Goal: Book appointment/travel/reservation

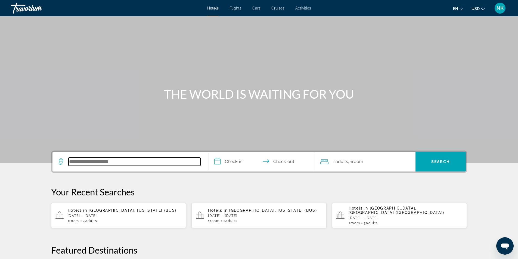
click at [100, 159] on input "Search hotel destination" at bounding box center [135, 162] width 132 height 8
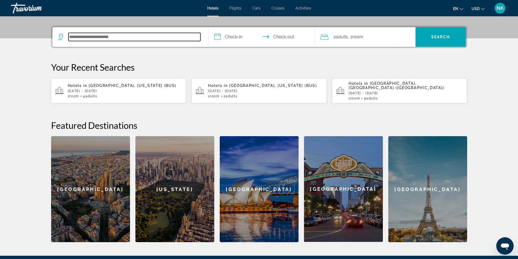
scroll to position [133, 0]
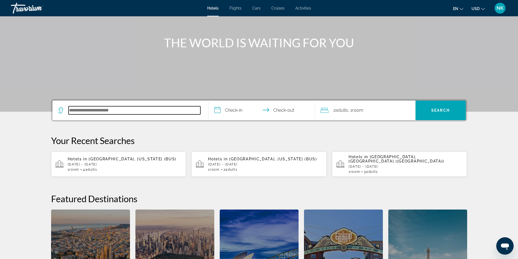
click at [92, 111] on input "Search hotel destination" at bounding box center [135, 110] width 132 height 8
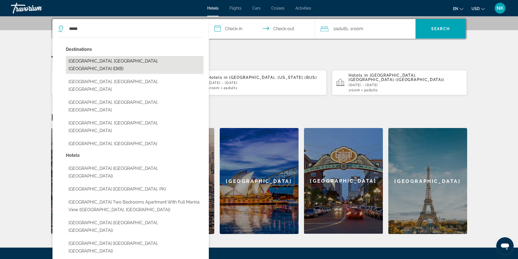
click at [152, 64] on button "[GEOGRAPHIC_DATA], [GEOGRAPHIC_DATA], [GEOGRAPHIC_DATA] (DXB)" at bounding box center [135, 65] width 138 height 18
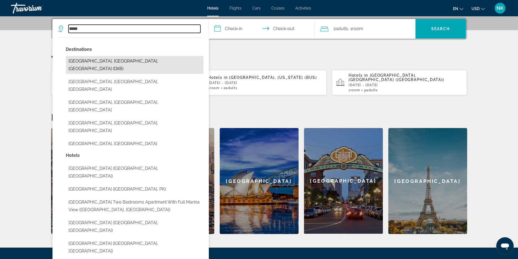
type input "**********"
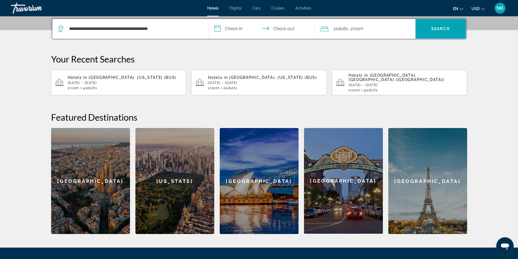
click at [236, 29] on input "**********" at bounding box center [263, 29] width 108 height 21
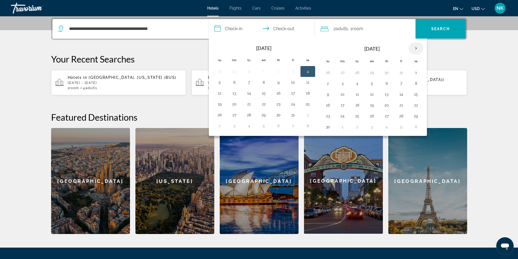
click at [417, 49] on th "Next month" at bounding box center [416, 48] width 15 height 12
click at [358, 117] on button "30" at bounding box center [357, 116] width 9 height 8
click at [342, 126] on button "5" at bounding box center [342, 127] width 9 height 8
type input "**********"
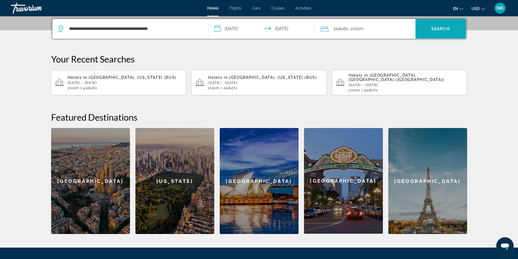
click at [446, 32] on span "Search" at bounding box center [441, 28] width 50 height 13
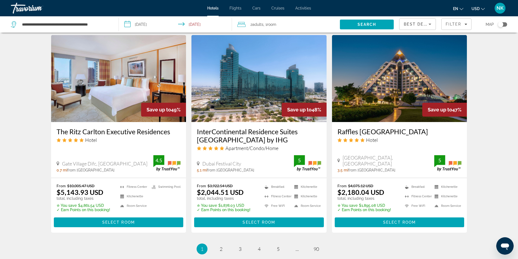
scroll to position [653, 0]
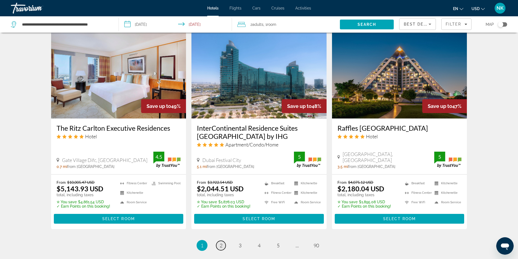
click at [220, 243] on span "2" at bounding box center [221, 246] width 3 height 6
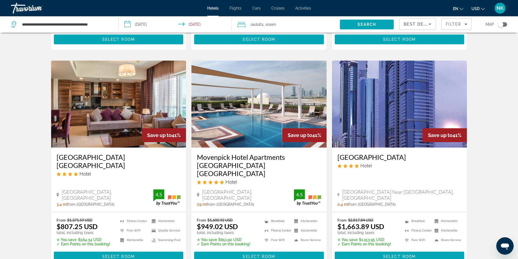
scroll to position [626, 0]
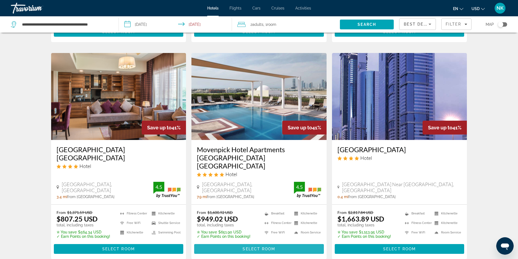
click at [240, 243] on span "Main content" at bounding box center [259, 249] width 130 height 13
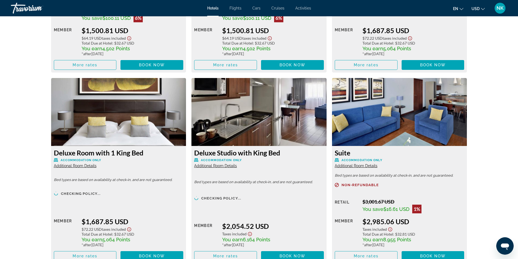
scroll to position [1088, 0]
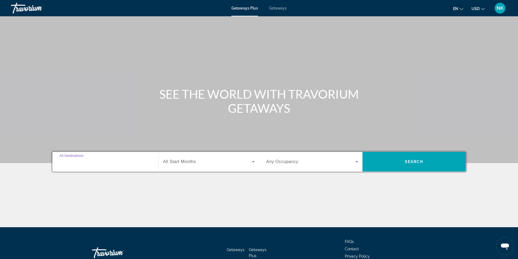
click at [110, 165] on input "Destination All Destinations" at bounding box center [106, 162] width 92 height 7
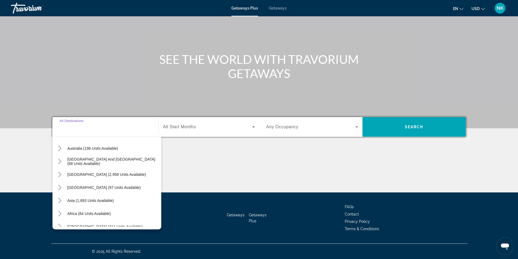
scroll to position [88, 0]
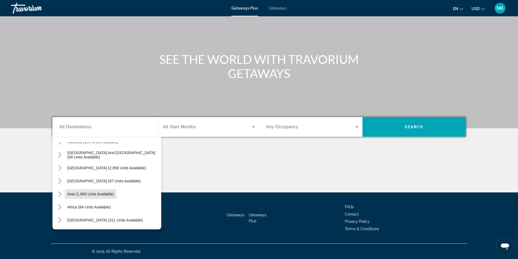
click at [109, 195] on span "Asia (1,893 units available)" at bounding box center [90, 194] width 47 height 4
type input "**********"
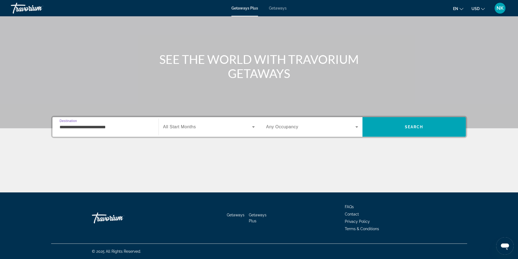
click at [202, 126] on span "Search widget" at bounding box center [207, 127] width 89 height 7
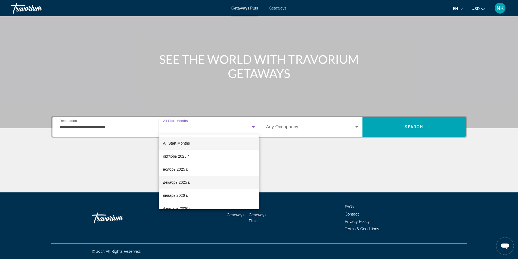
click at [184, 183] on span "декабрь 2025 г." at bounding box center [176, 182] width 27 height 7
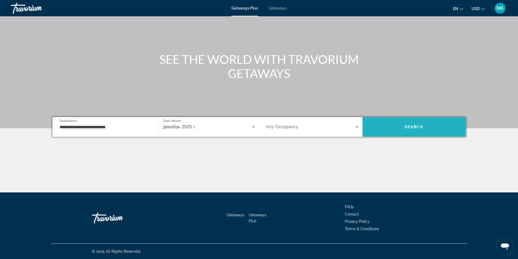
click at [430, 125] on span "Search" at bounding box center [414, 126] width 103 height 13
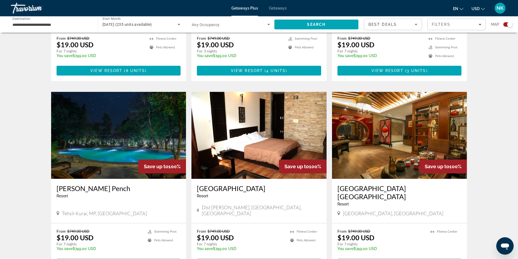
scroll to position [734, 0]
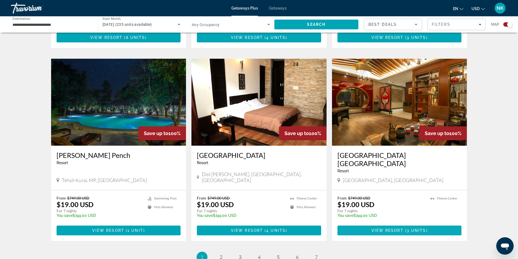
click at [402, 228] on span "View Resort" at bounding box center [388, 230] width 32 height 4
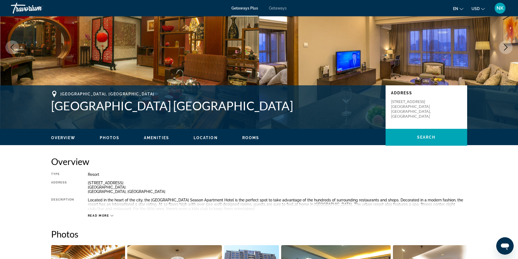
scroll to position [27, 0]
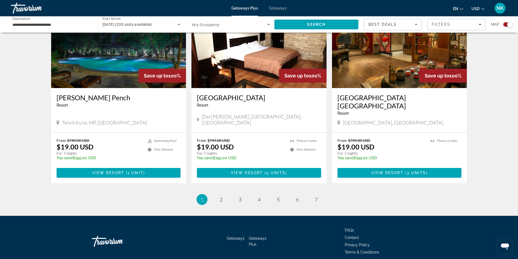
scroll to position [798, 0]
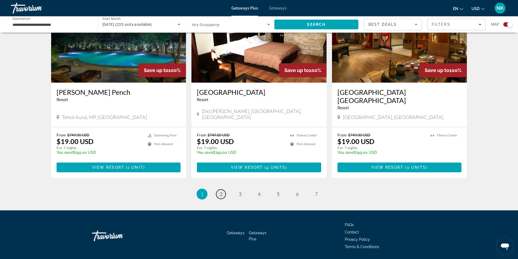
click at [219, 190] on link "page 2" at bounding box center [221, 195] width 10 height 10
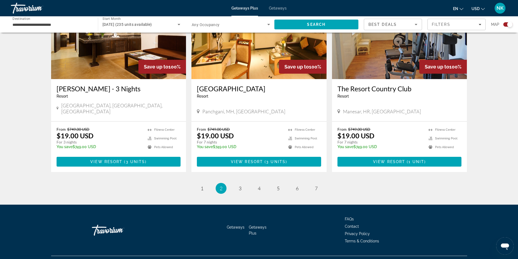
scroll to position [806, 0]
click at [242, 184] on link "page 3" at bounding box center [240, 189] width 10 height 10
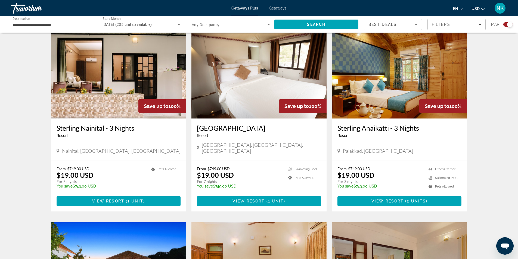
scroll to position [381, 0]
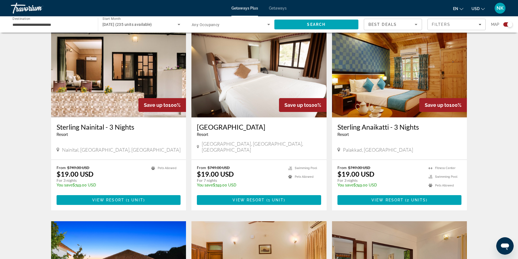
click at [64, 26] on input "**********" at bounding box center [52, 24] width 78 height 7
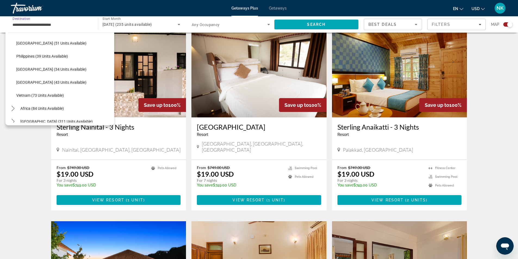
scroll to position [219, 0]
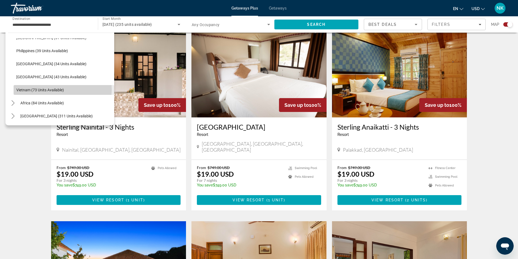
click at [63, 90] on span "Vietnam (73 units available)" at bounding box center [40, 90] width 48 height 4
type input "**********"
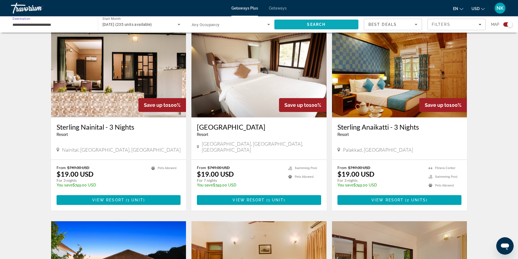
click at [310, 23] on span "Search" at bounding box center [316, 24] width 18 height 4
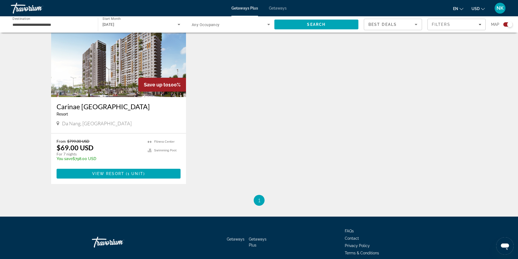
scroll to position [218, 0]
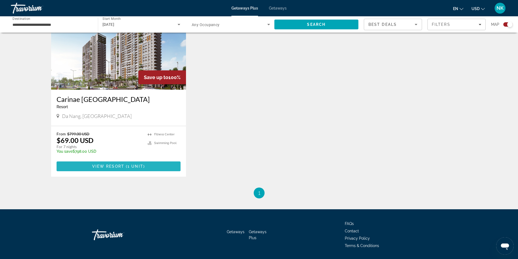
click at [148, 166] on span "Main content" at bounding box center [119, 166] width 124 height 13
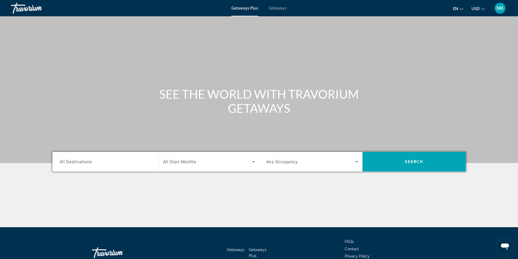
click at [107, 156] on div "Search widget" at bounding box center [106, 162] width 92 height 16
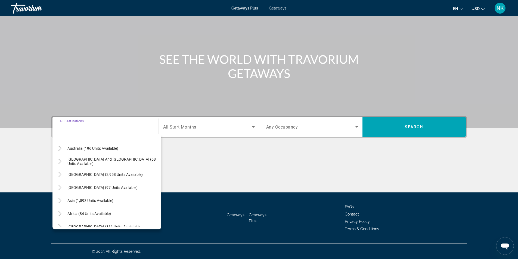
scroll to position [88, 0]
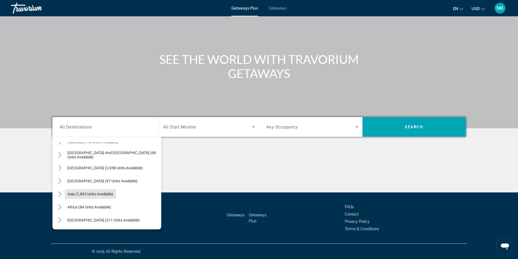
click at [107, 193] on span "Asia (1,893 units available)" at bounding box center [90, 194] width 46 height 4
type input "**********"
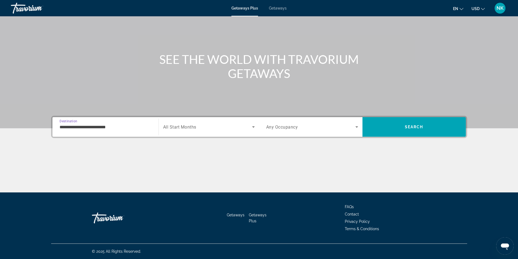
click at [227, 125] on span "Search widget" at bounding box center [207, 127] width 89 height 7
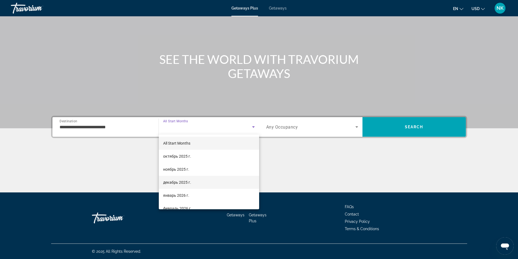
click at [192, 182] on mat-option "декабрь 2025 г." at bounding box center [209, 182] width 100 height 13
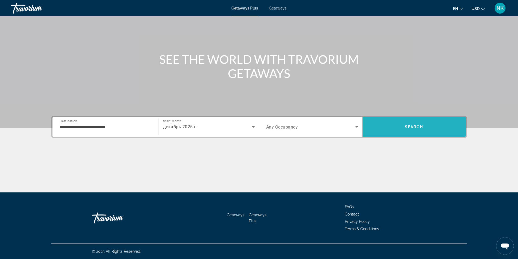
click at [389, 127] on span "Search" at bounding box center [414, 126] width 103 height 13
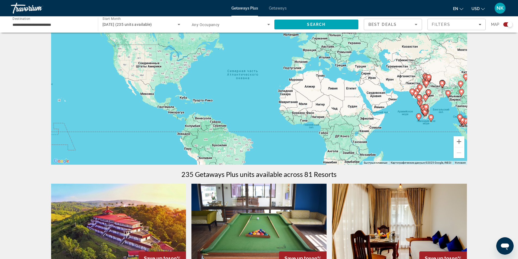
scroll to position [27, 0]
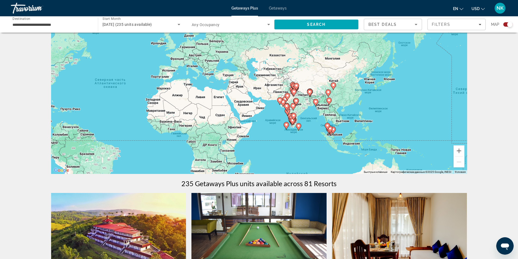
drag, startPoint x: 433, startPoint y: 110, endPoint x: 295, endPoint y: 109, distance: 138.5
click at [295, 109] on div "Чтобы активировать перетаскивание с помощью клавиатуры, нажмите Alt + Ввод. Пос…" at bounding box center [259, 92] width 416 height 163
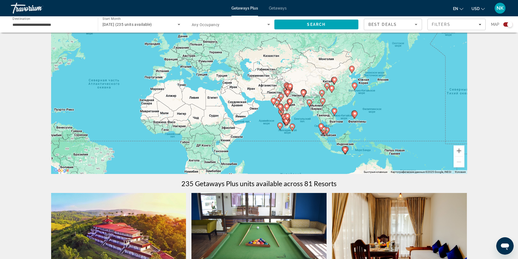
click at [334, 115] on gmp-advanced-marker "Main content" at bounding box center [334, 112] width 5 height 8
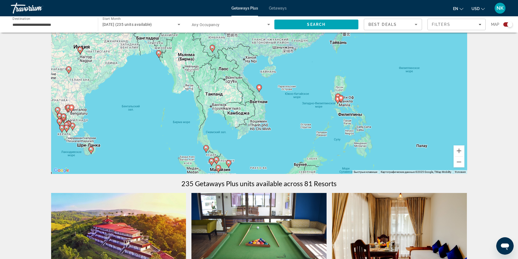
click at [259, 91] on icon "Main content" at bounding box center [258, 88] width 5 height 7
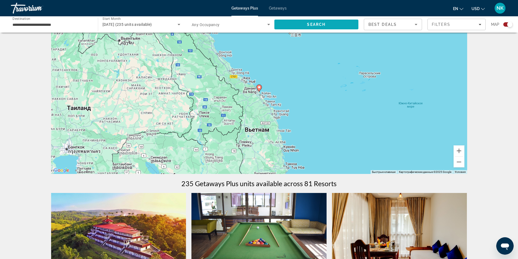
click at [324, 23] on span "Search" at bounding box center [316, 24] width 18 height 4
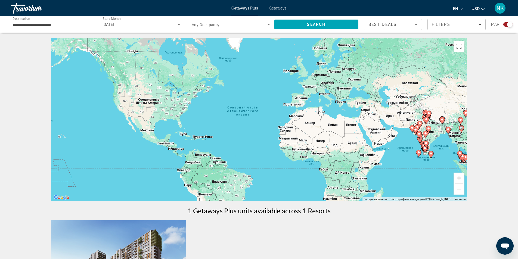
click at [68, 24] on input "**********" at bounding box center [52, 24] width 78 height 7
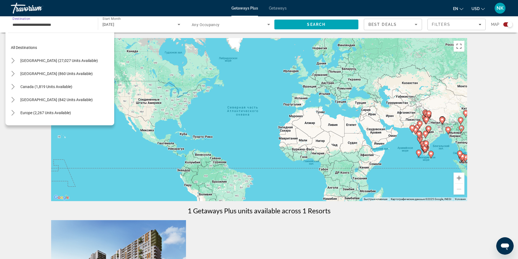
scroll to position [219, 0]
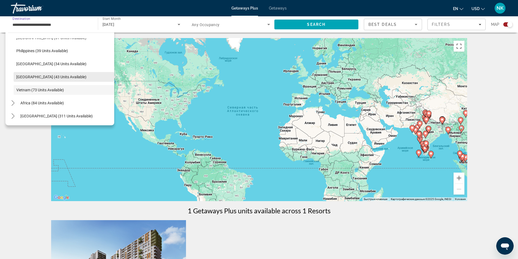
click at [45, 78] on span "Thailand (43 units available)" at bounding box center [51, 77] width 70 height 4
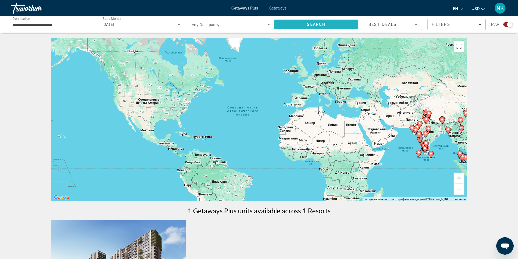
click at [322, 26] on span "Search" at bounding box center [316, 24] width 18 height 4
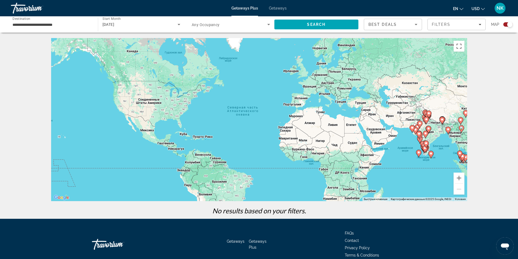
click at [69, 24] on input "**********" at bounding box center [52, 24] width 78 height 7
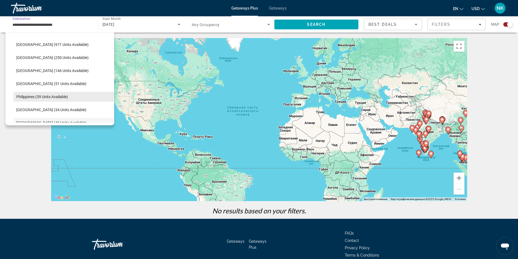
scroll to position [161, 0]
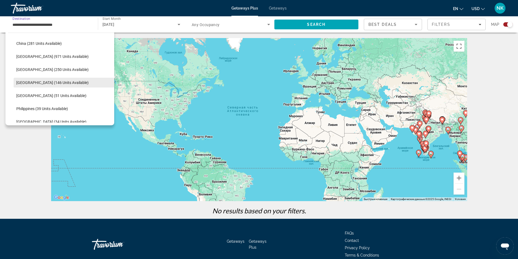
click at [53, 84] on span "Malaysia (146 units available)" at bounding box center [52, 83] width 72 height 4
type input "**********"
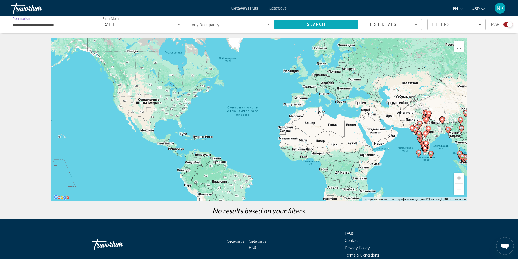
click at [318, 24] on span "Search" at bounding box center [316, 24] width 18 height 4
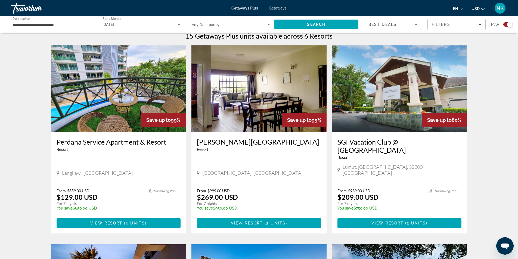
scroll to position [190, 0]
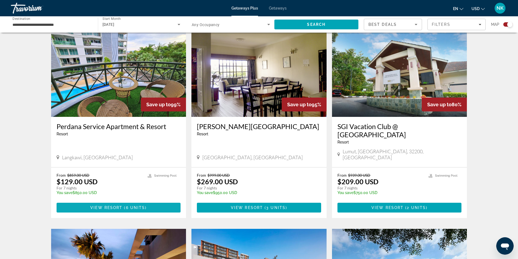
click at [129, 206] on span "6 units" at bounding box center [135, 208] width 19 height 4
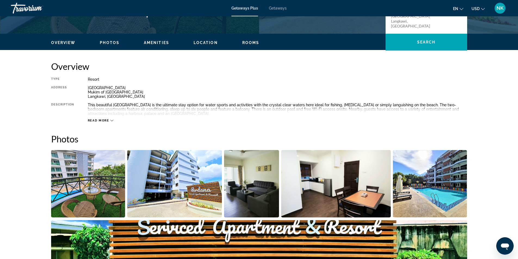
scroll to position [136, 0]
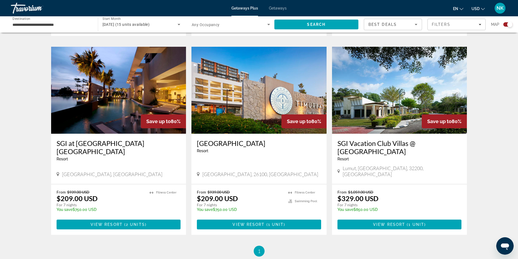
scroll to position [381, 0]
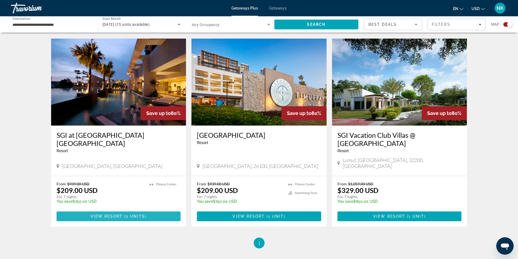
click at [135, 214] on span "2 units" at bounding box center [135, 216] width 19 height 4
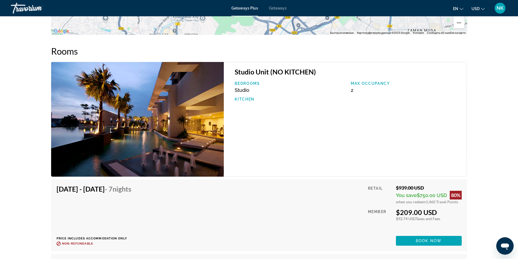
scroll to position [816, 0]
